Goal: Task Accomplishment & Management: Complete application form

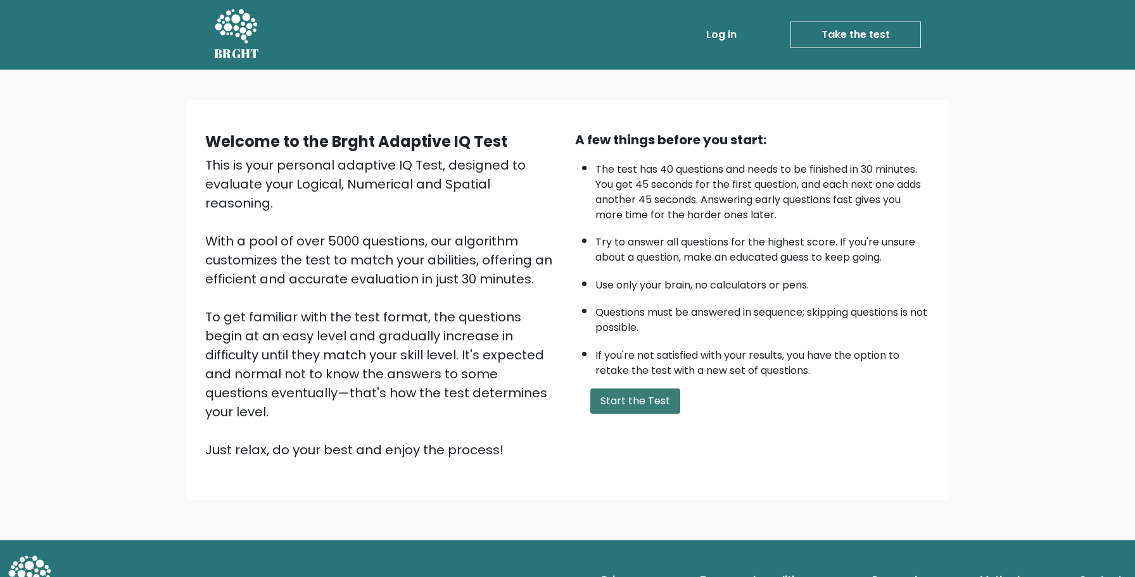
click at [640, 394] on button "Start the Test" at bounding box center [635, 401] width 90 height 25
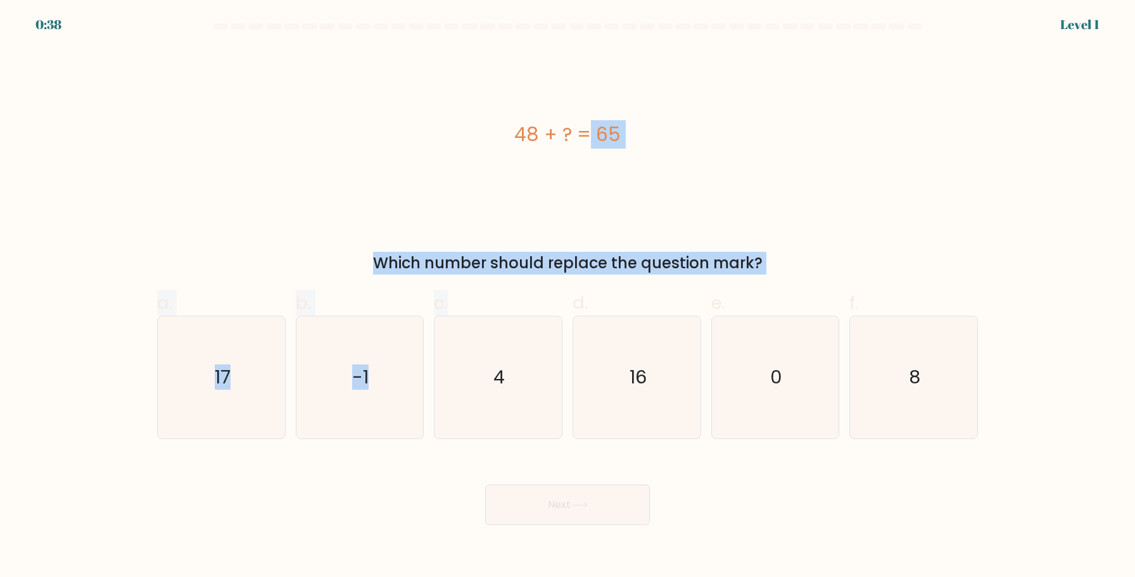
drag, startPoint x: 423, startPoint y: 148, endPoint x: 504, endPoint y: 290, distance: 163.9
click at [527, 290] on form "a. 4" at bounding box center [567, 274] width 1135 height 502
click at [431, 163] on div "48 + ? = 65" at bounding box center [567, 135] width 821 height 174
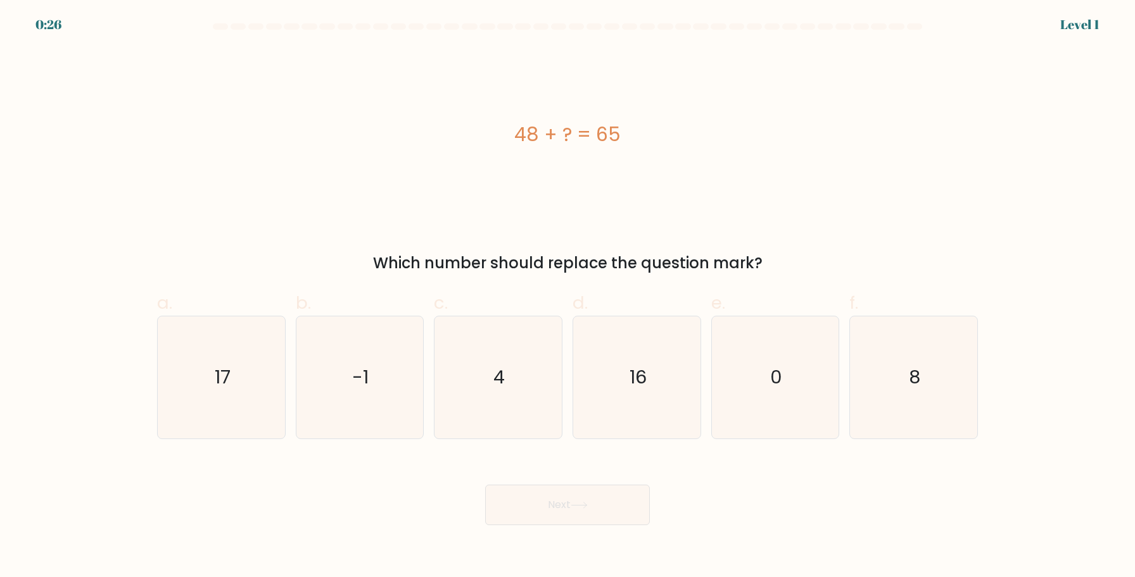
drag, startPoint x: 477, startPoint y: 117, endPoint x: 777, endPoint y: 268, distance: 335.3
click at [777, 268] on div "48 + ? = 65 Which number should replace the question mark?" at bounding box center [567, 161] width 836 height 227
copy div "48 + ? = 65 Which number should replace the question mark?"
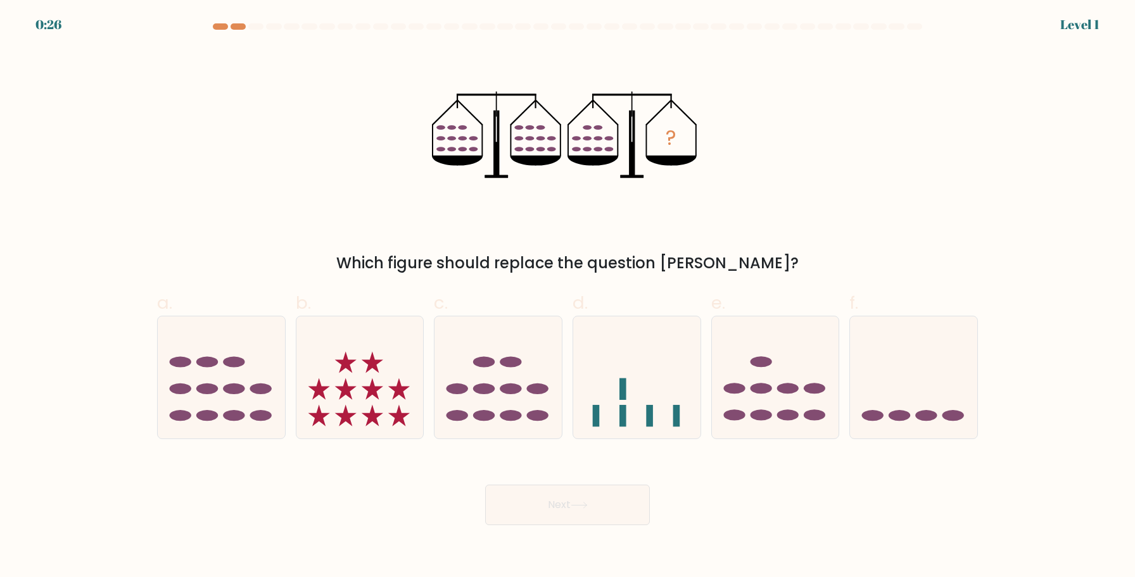
drag, startPoint x: 396, startPoint y: 82, endPoint x: 550, endPoint y: 206, distance: 198.1
click at [550, 206] on div "? Which figure should replace the question mark?" at bounding box center [567, 161] width 836 height 227
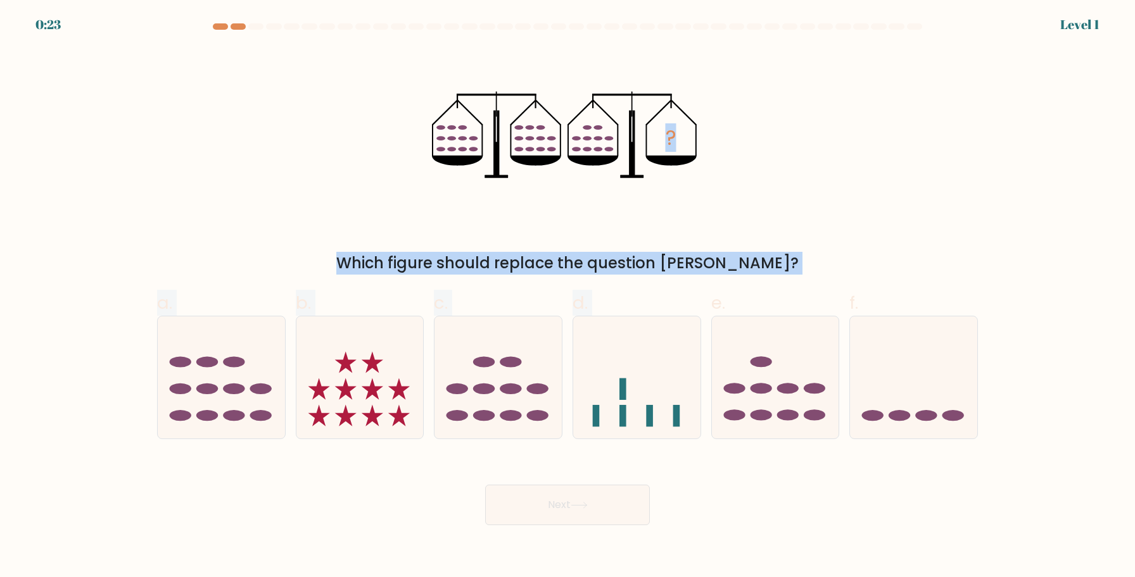
drag, startPoint x: 789, startPoint y: 288, endPoint x: 394, endPoint y: 226, distance: 400.0
click at [396, 134] on form at bounding box center [567, 274] width 1135 height 502
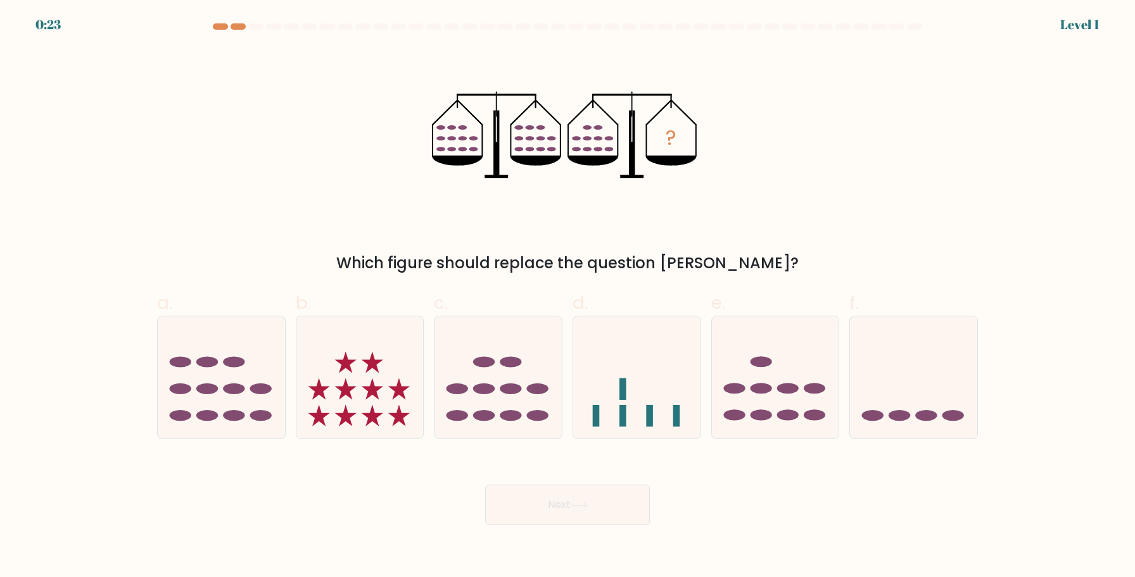
drag, startPoint x: 394, startPoint y: 244, endPoint x: 369, endPoint y: 244, distance: 25.3
click at [379, 244] on div "? Which figure should replace the question mark?" at bounding box center [567, 161] width 836 height 227
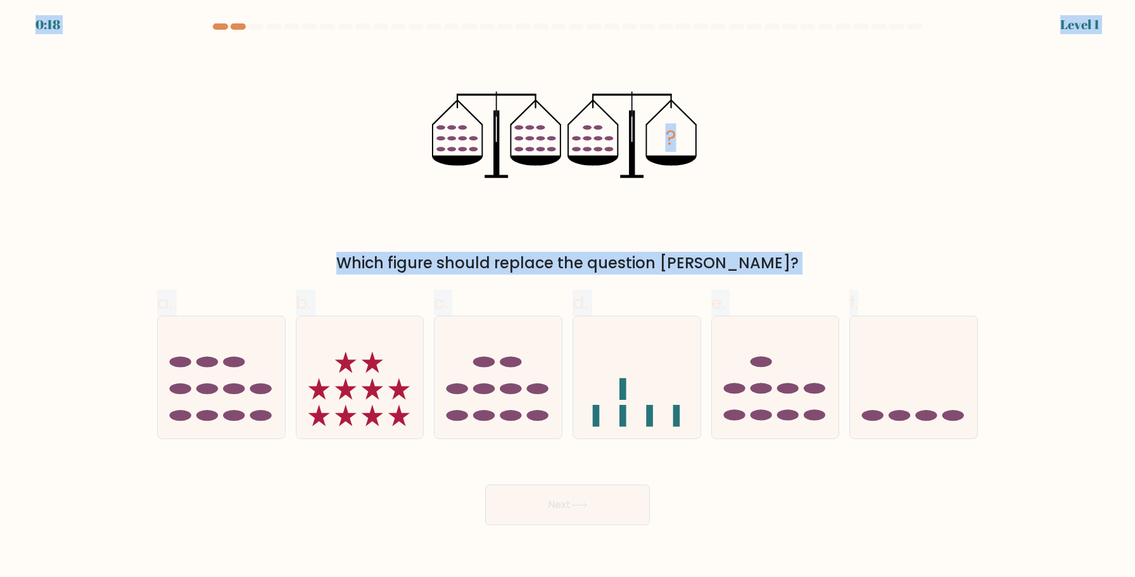
copy body "0:18 Level 1 ? Which figure should replace the question mark? a. b. c. d. e. f."
click at [533, 303] on label "c." at bounding box center [498, 364] width 129 height 149
click at [567, 297] on input "c." at bounding box center [567, 293] width 1 height 8
radio input "true"
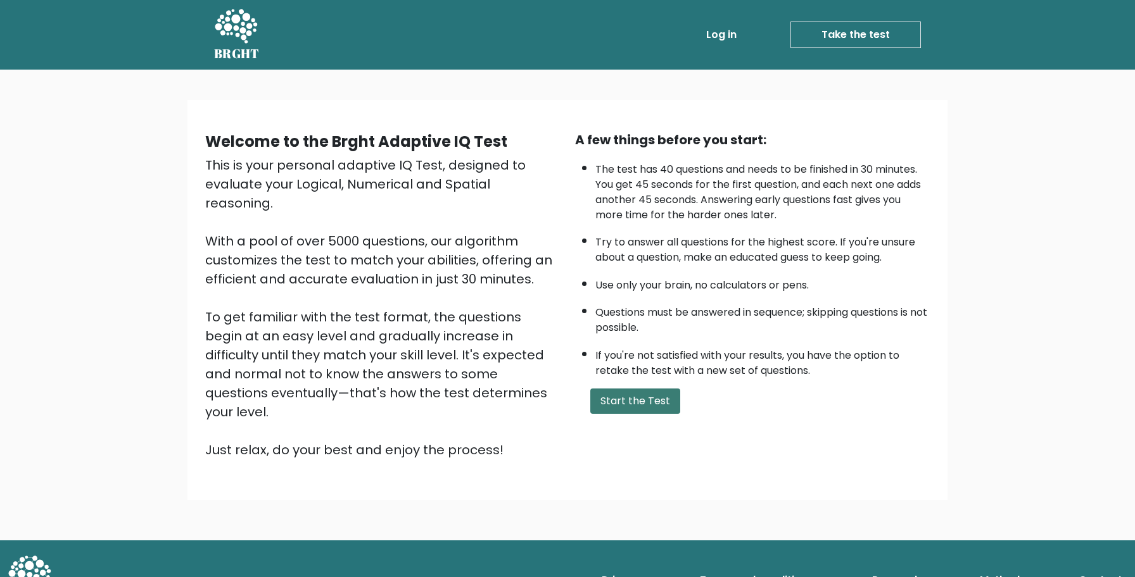
click at [612, 408] on button "Start the Test" at bounding box center [635, 401] width 90 height 25
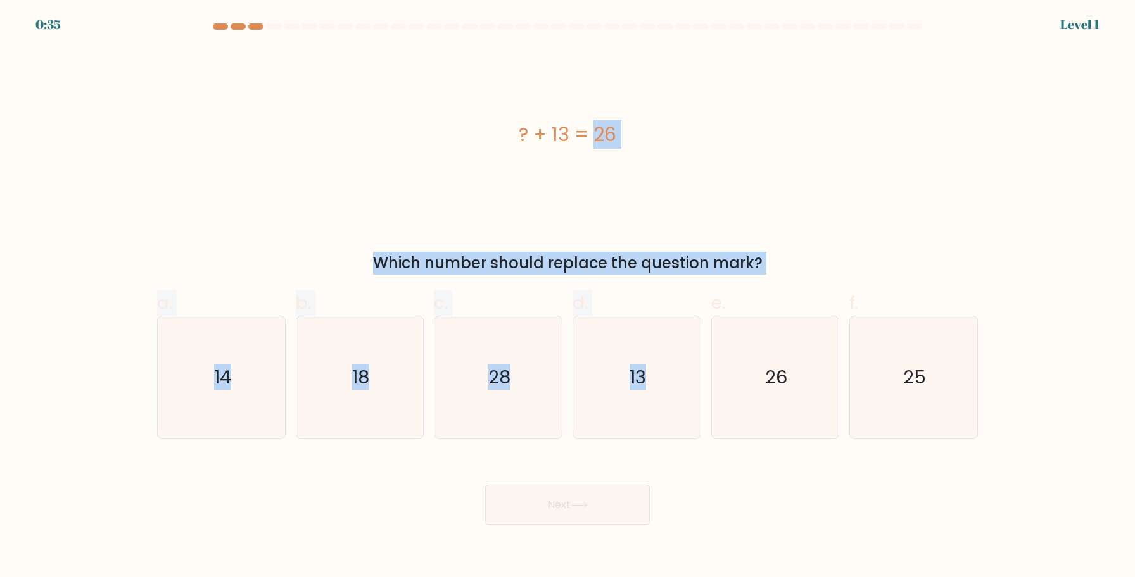
drag, startPoint x: 512, startPoint y: 117, endPoint x: 800, endPoint y: 278, distance: 330.0
click at [800, 278] on form "a." at bounding box center [567, 274] width 1135 height 502
copy form "? + 13 = 26 Which number should replace the question mark? a. 14 b. 18 c. 28 d.…"
click at [612, 373] on icon "13" at bounding box center [637, 378] width 122 height 122
click at [568, 297] on input "d. 13" at bounding box center [567, 293] width 1 height 8
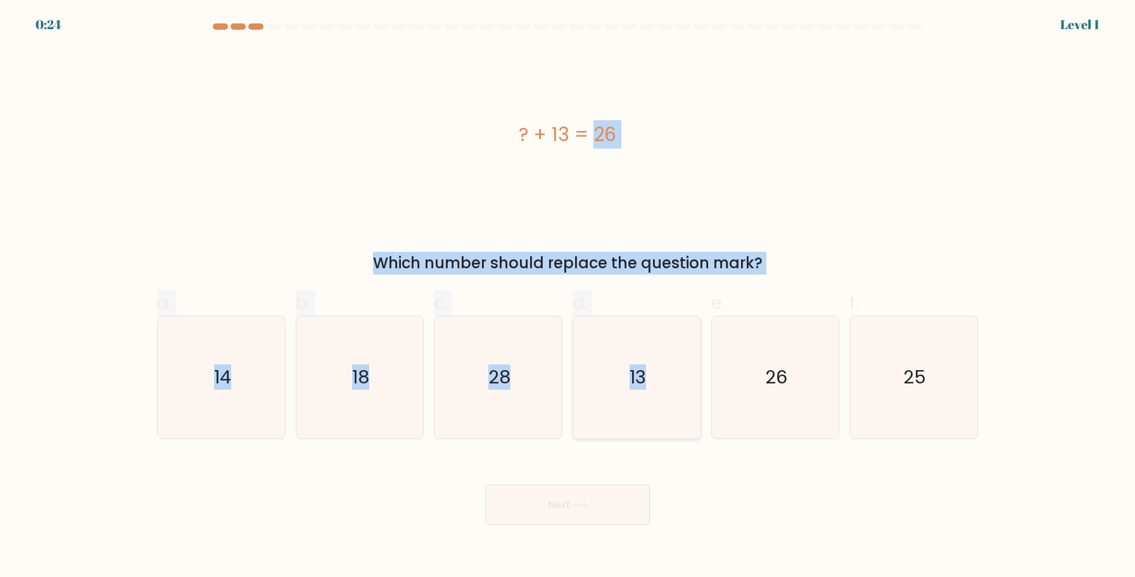
radio input "true"
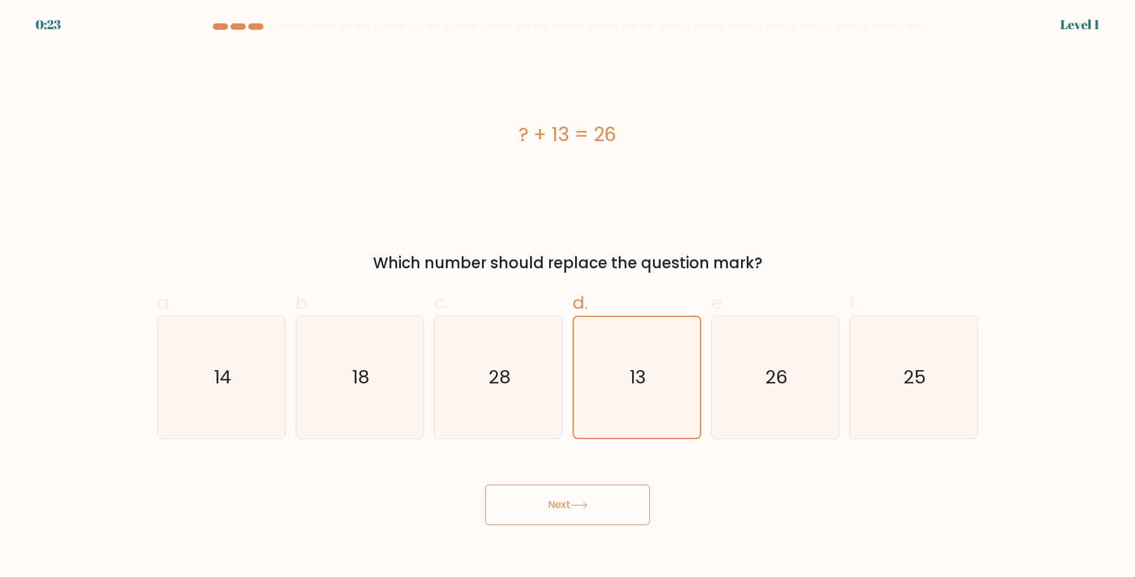
click at [569, 504] on button "Next" at bounding box center [567, 505] width 165 height 41
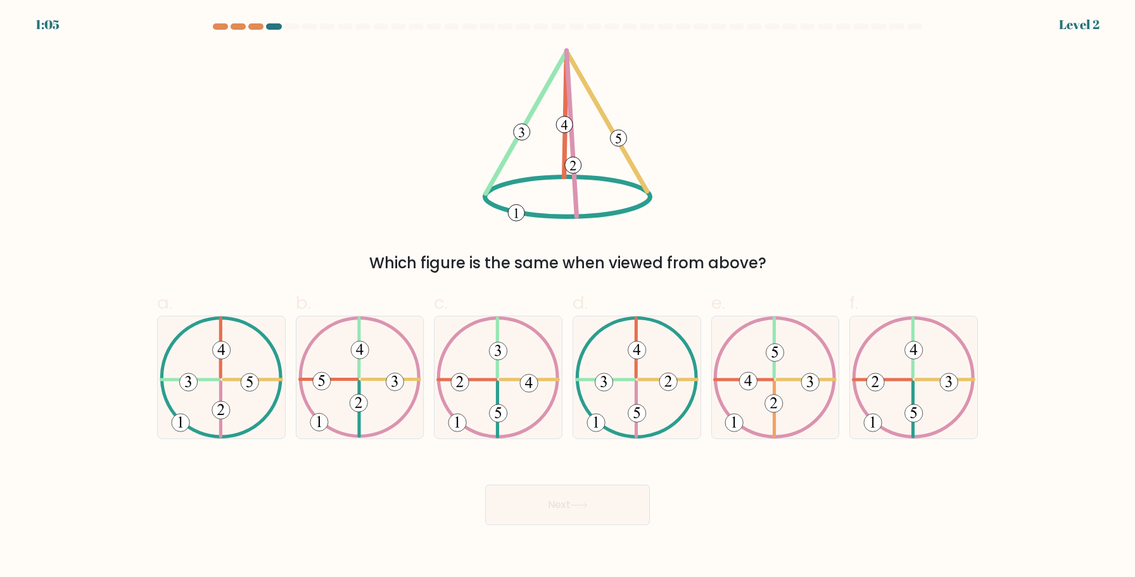
drag, startPoint x: 506, startPoint y: 42, endPoint x: 515, endPoint y: 48, distance: 11.4
click at [515, 48] on form at bounding box center [567, 274] width 1135 height 502
click at [603, 332] on icon at bounding box center [636, 378] width 123 height 122
click at [568, 297] on input "d." at bounding box center [567, 293] width 1 height 8
radio input "true"
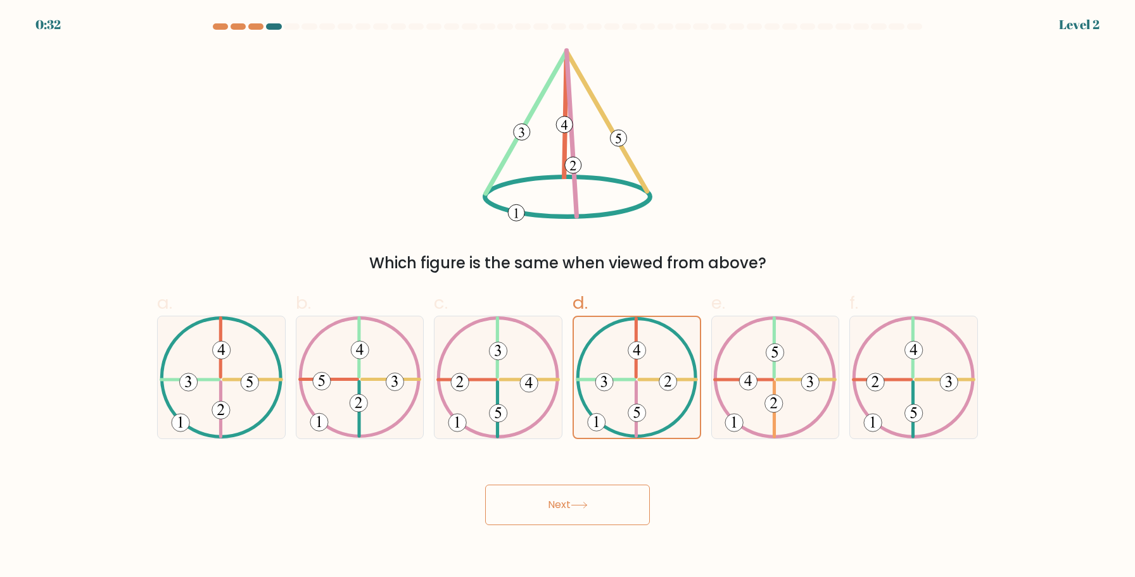
click at [577, 502] on button "Next" at bounding box center [567, 505] width 165 height 41
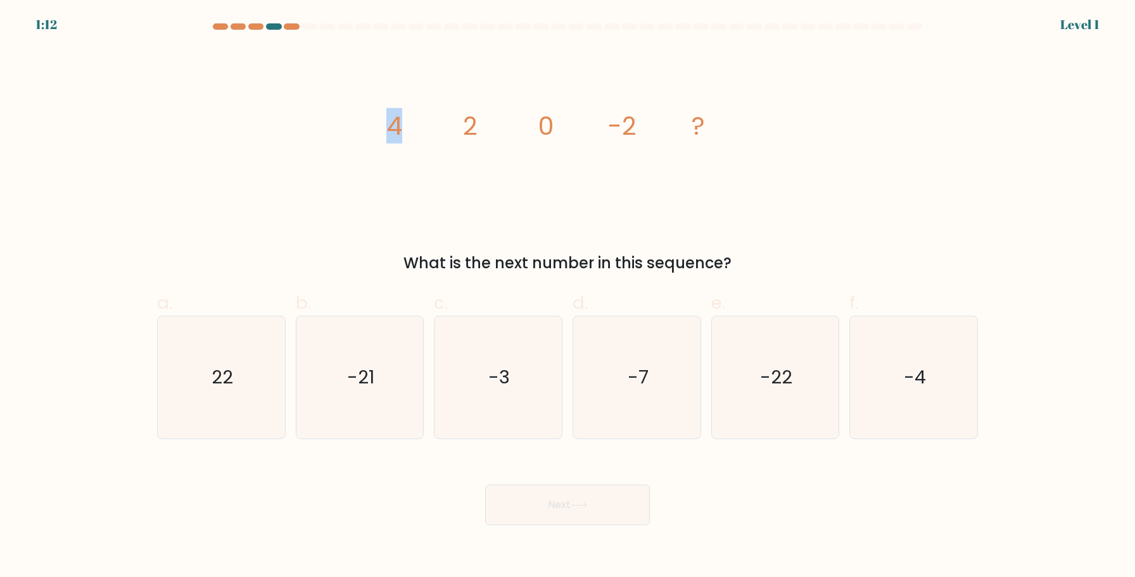
drag, startPoint x: 386, startPoint y: 131, endPoint x: 449, endPoint y: 152, distance: 66.1
click at [458, 154] on icon "image/svg+xml 4 2 0 -2 ?" at bounding box center [567, 135] width 380 height 174
